Goal: Information Seeking & Learning: Learn about a topic

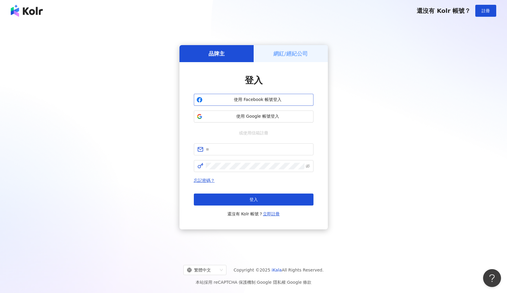
click at [269, 100] on span "使用 Facebook 帳號登入" at bounding box center [258, 100] width 106 height 6
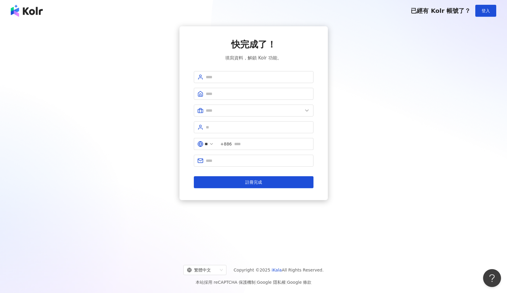
click at [456, 12] on span "已經有 Kolr 帳號了？" at bounding box center [440, 10] width 60 height 7
click at [478, 10] on button "登入" at bounding box center [485, 11] width 21 height 12
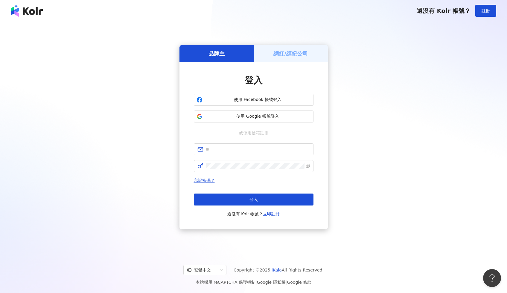
click at [204, 54] on div "品牌主" at bounding box center [216, 53] width 74 height 17
drag, startPoint x: 244, startPoint y: 116, endPoint x: 338, endPoint y: 119, distance: 94.8
click at [339, 119] on div "品牌主 網紅/經紀公司 登入 使用 Facebook 帳號登入 使用 Google 帳號登入 或使用信箱註冊 忘記密碼？ 登入 還沒有 Kolr 帳號？ 立即…" at bounding box center [253, 137] width 492 height 222
click at [280, 116] on span "使用 Google 帳號登入" at bounding box center [258, 117] width 106 height 6
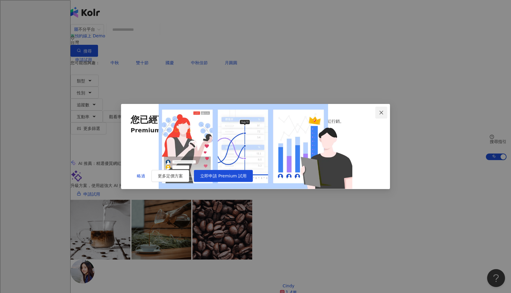
click at [378, 110] on span "Close" at bounding box center [381, 112] width 12 height 5
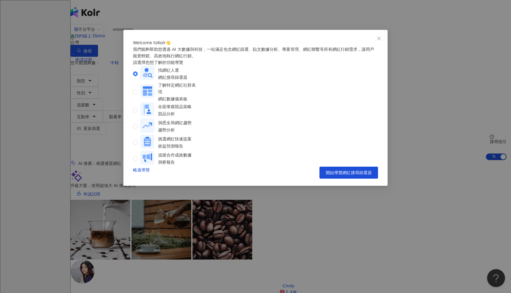
click at [333, 218] on div "Welcome to Kolr 👋 我們能夠幫助您透過 AI 大數據與科技，一站滿足包含網紅篩選、貼文數據分析、專案管理、網紅聯繫等所有網紅行銷需求，讓用戶能…" at bounding box center [255, 146] width 511 height 293
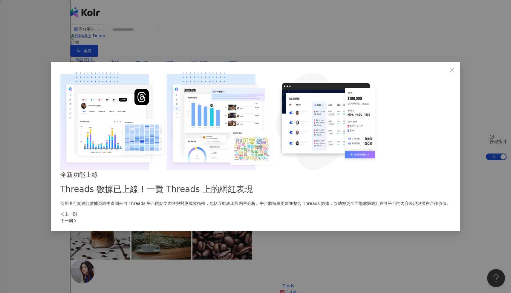
click at [362, 218] on div "下一則" at bounding box center [255, 221] width 390 height 7
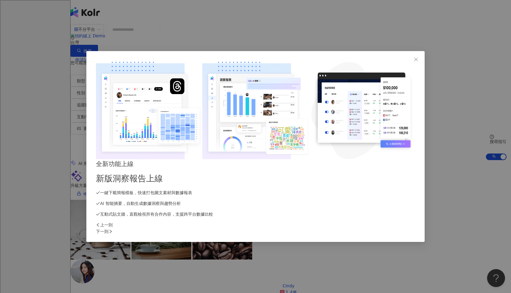
click at [362, 228] on div "下一則" at bounding box center [255, 231] width 319 height 7
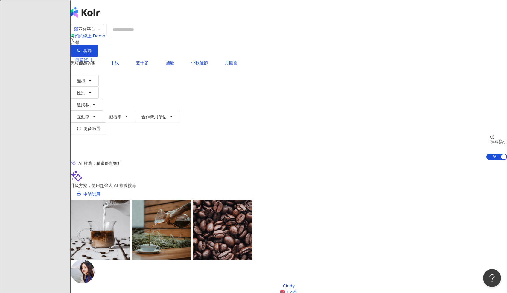
click at [87, 106] on icon at bounding box center [84, 108] width 4 height 4
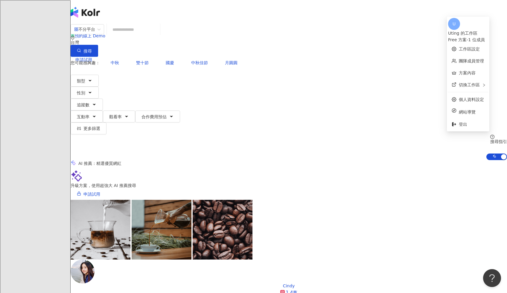
click at [87, 106] on icon at bounding box center [84, 108] width 4 height 4
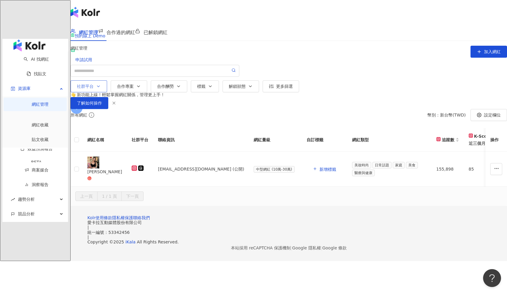
click at [107, 91] on button "社群平台" at bounding box center [89, 86] width 36 height 12
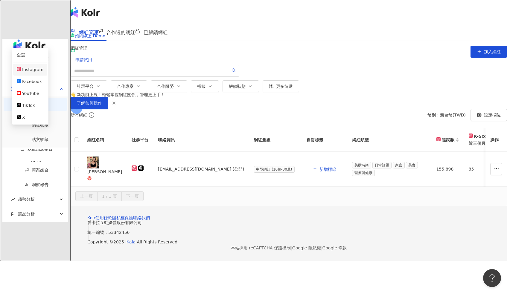
click at [43, 73] on div "Instagram" at bounding box center [32, 69] width 21 height 7
click at [141, 85] on icon "button" at bounding box center [138, 86] width 5 height 5
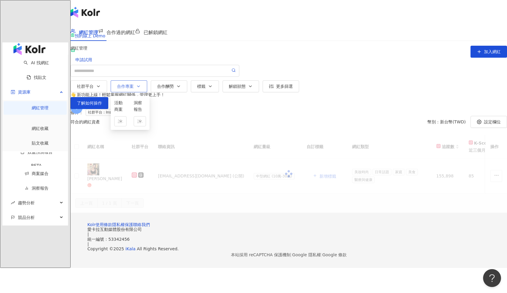
click at [147, 92] on button "合作專案 活動商案 請選擇或搜尋 洞察報告 請選擇或搜尋" at bounding box center [129, 86] width 36 height 12
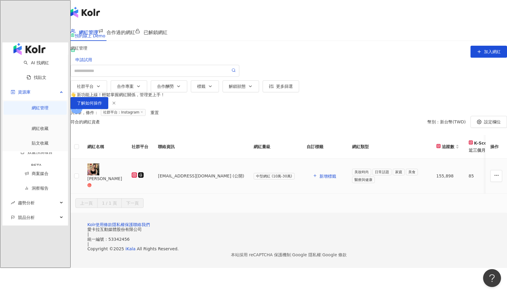
click at [122, 182] on div "[PERSON_NAME]" at bounding box center [104, 178] width 35 height 7
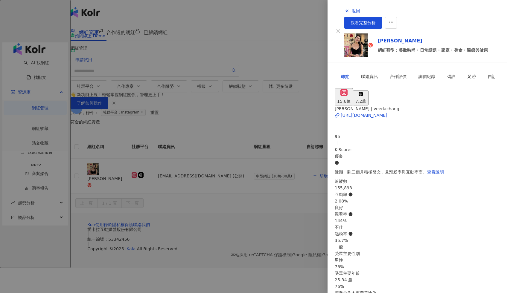
click at [184, 160] on div at bounding box center [253, 146] width 507 height 293
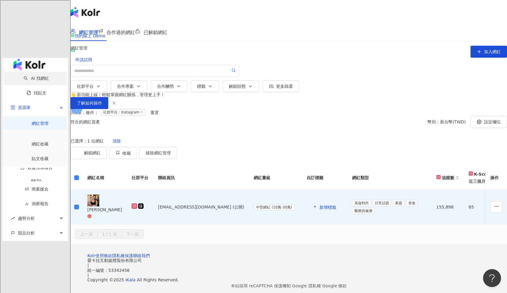
click at [24, 76] on link "AI 找網紅" at bounding box center [36, 78] width 25 height 5
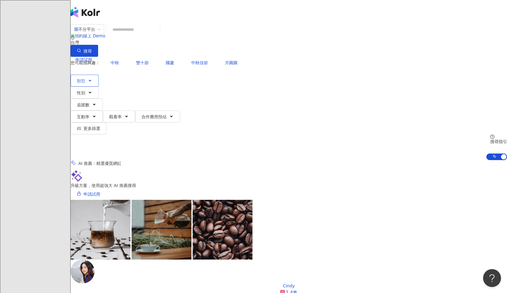
click at [99, 75] on button "類型" at bounding box center [85, 81] width 28 height 12
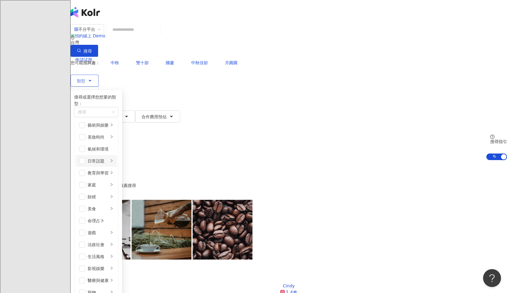
click at [109, 158] on div "日常話題" at bounding box center [98, 161] width 21 height 7
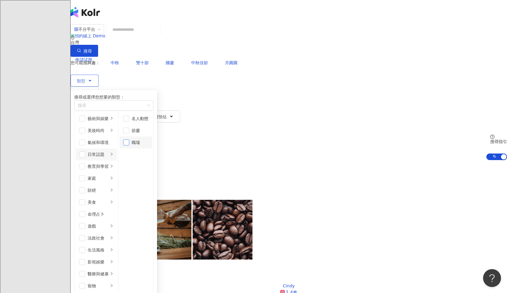
click at [129, 143] on span "button" at bounding box center [126, 143] width 6 height 6
click at [99, 87] on button "性別" at bounding box center [85, 93] width 28 height 12
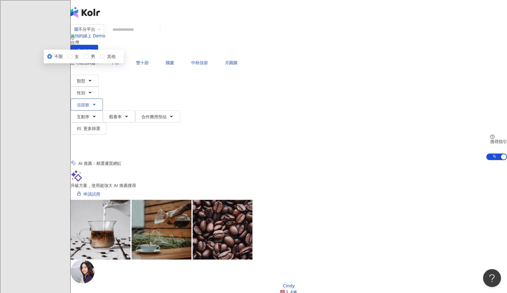
click at [103, 99] on button "追蹤數" at bounding box center [87, 105] width 32 height 12
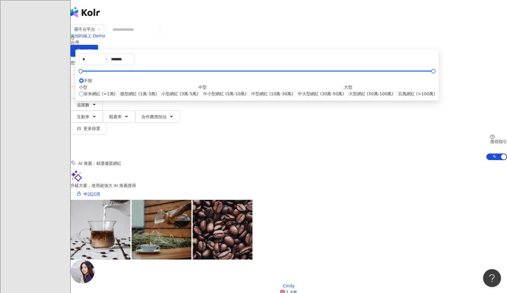
click at [115, 97] on span "奈米網紅 (<1萬)" at bounding box center [100, 94] width 32 height 7
type input "****"
click at [103, 99] on button "追蹤數" at bounding box center [87, 105] width 32 height 12
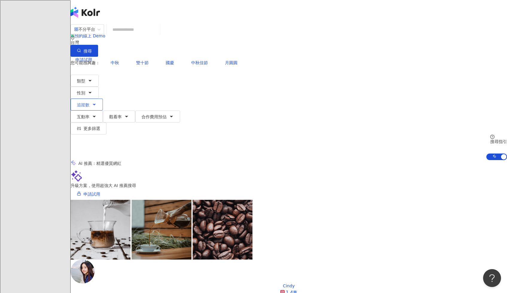
click at [97, 102] on icon "button" at bounding box center [94, 104] width 5 height 5
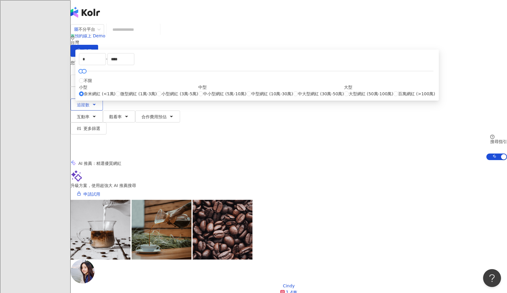
click at [103, 99] on button "追蹤數" at bounding box center [87, 105] width 32 height 12
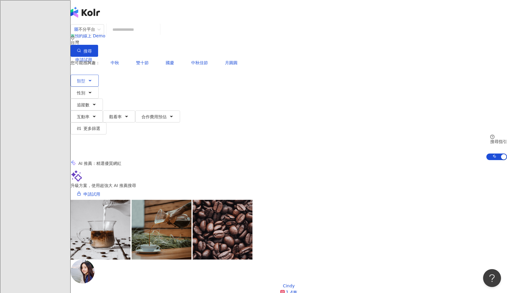
click at [92, 78] on icon "button" at bounding box center [90, 80] width 5 height 5
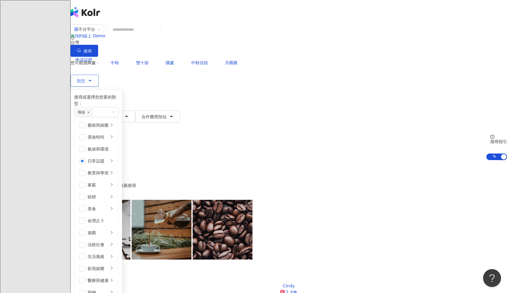
click at [92, 78] on icon "button" at bounding box center [90, 80] width 5 height 5
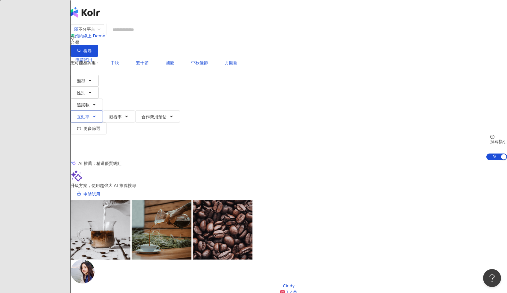
click at [89, 114] on span "互動率" at bounding box center [83, 116] width 13 height 5
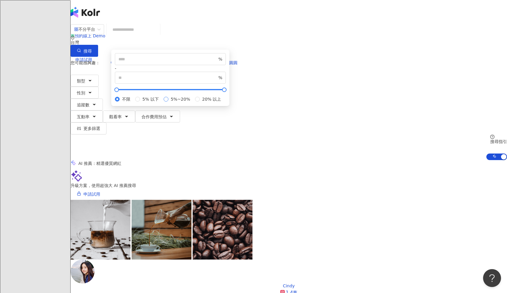
type input "*"
type input "**"
click at [103, 111] on button "互動率" at bounding box center [87, 117] width 32 height 12
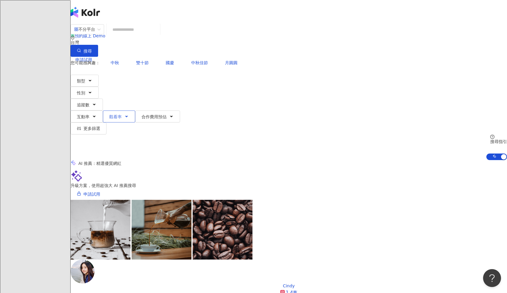
click at [135, 111] on button "觀看率" at bounding box center [119, 117] width 32 height 12
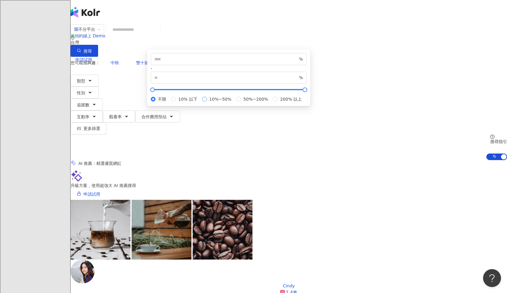
type input "**"
click at [180, 111] on button "合作費用預估" at bounding box center [157, 117] width 45 height 12
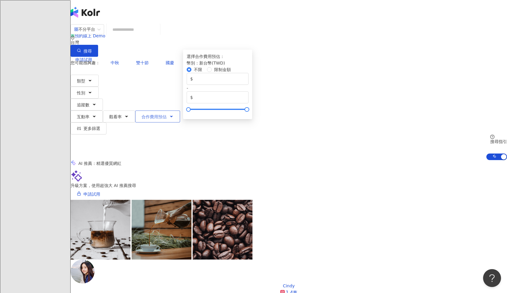
click at [166, 114] on span "合作費用預估" at bounding box center [153, 116] width 25 height 5
click at [245, 82] on input "*" at bounding box center [219, 79] width 51 height 7
click at [245, 101] on input "*******" at bounding box center [219, 97] width 51 height 7
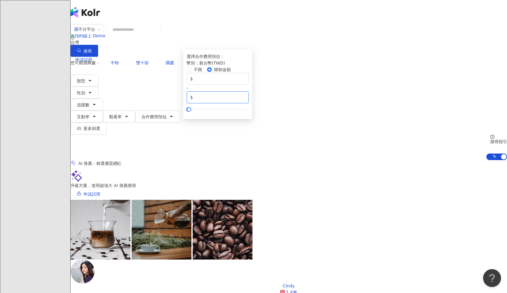
type input "*****"
click at [444, 160] on div "AI 推薦 ： 精選優質網紅" at bounding box center [289, 163] width 436 height 6
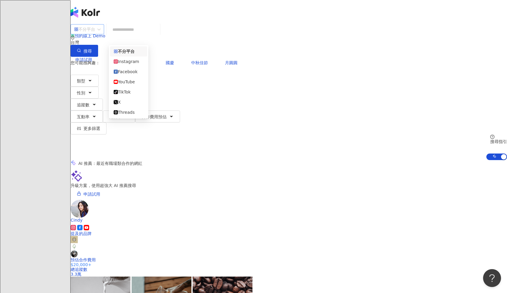
click at [100, 33] on span "不分平台" at bounding box center [87, 30] width 26 height 10
click at [137, 63] on div "Instagram" at bounding box center [129, 61] width 30 height 7
